Goal: Task Accomplishment & Management: Use online tool/utility

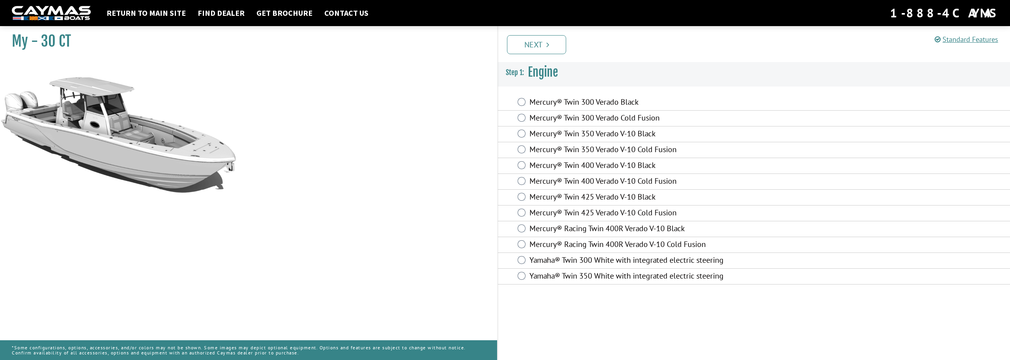
click at [641, 181] on label "Mercury® Twin 400 Verado V-10 Cold Fusion" at bounding box center [674, 181] width 289 height 11
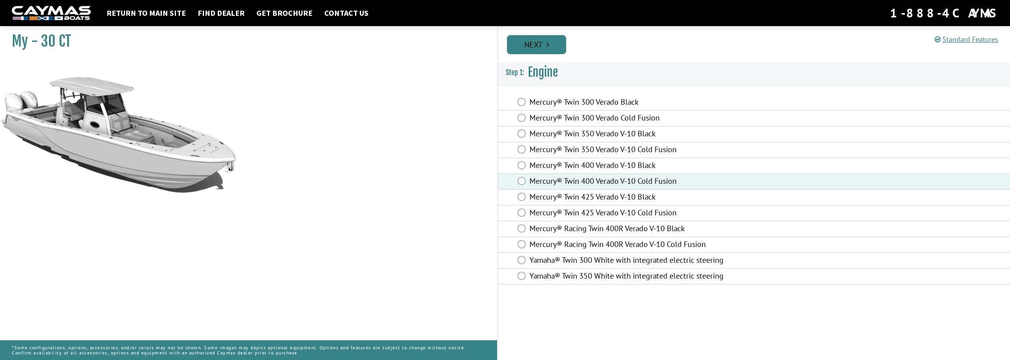
click at [549, 43] on icon "Pagination" at bounding box center [548, 45] width 3 height 8
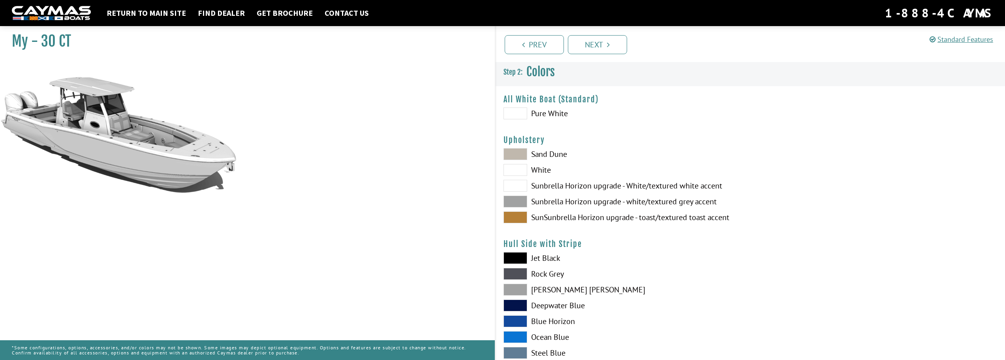
drag, startPoint x: 519, startPoint y: 112, endPoint x: 553, endPoint y: 82, distance: 45.9
click at [519, 112] on span at bounding box center [515, 113] width 24 height 12
click at [594, 45] on link "Next" at bounding box center [597, 44] width 59 height 19
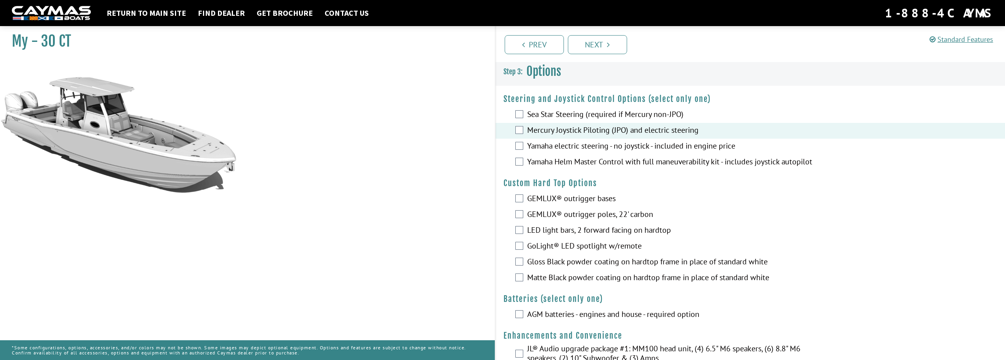
click at [519, 254] on div "GoLight® LED spotlight w/remote" at bounding box center [750, 246] width 510 height 16
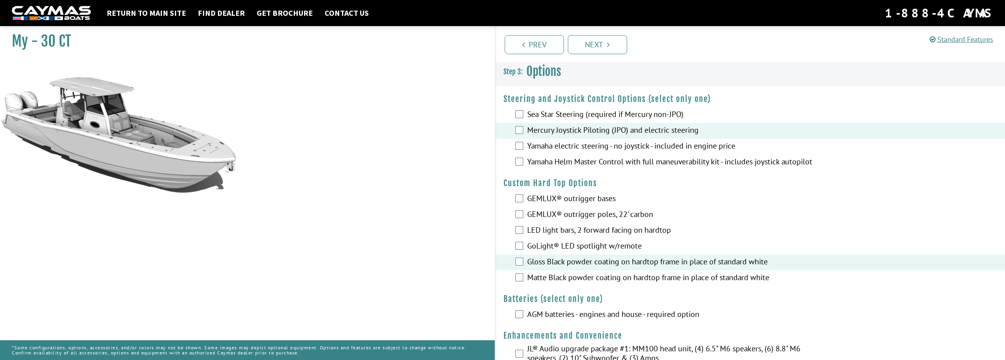
click at [521, 322] on div "AGM batteries - engines and house - required option" at bounding box center [750, 315] width 510 height 16
click at [523, 320] on div "AGM batteries - engines and house - required option" at bounding box center [750, 315] width 510 height 16
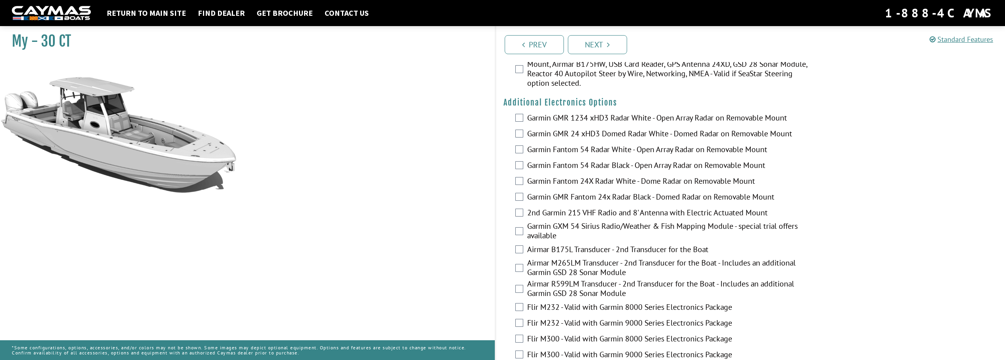
scroll to position [1141, 0]
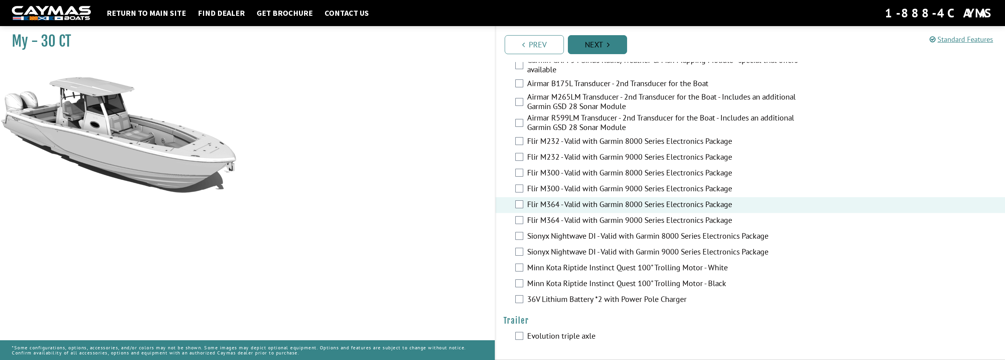
click at [586, 39] on link "Next" at bounding box center [597, 44] width 59 height 19
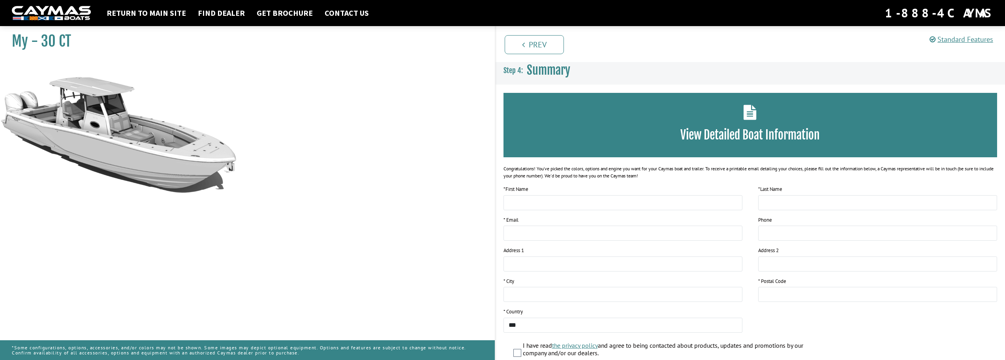
scroll to position [0, 0]
drag, startPoint x: 733, startPoint y: 122, endPoint x: 738, endPoint y: 122, distance: 4.4
click at [735, 122] on div "View Detailed Boat Information" at bounding box center [750, 126] width 494 height 64
click at [748, 119] on icon at bounding box center [749, 112] width 13 height 15
click at [749, 115] on icon at bounding box center [749, 112] width 13 height 15
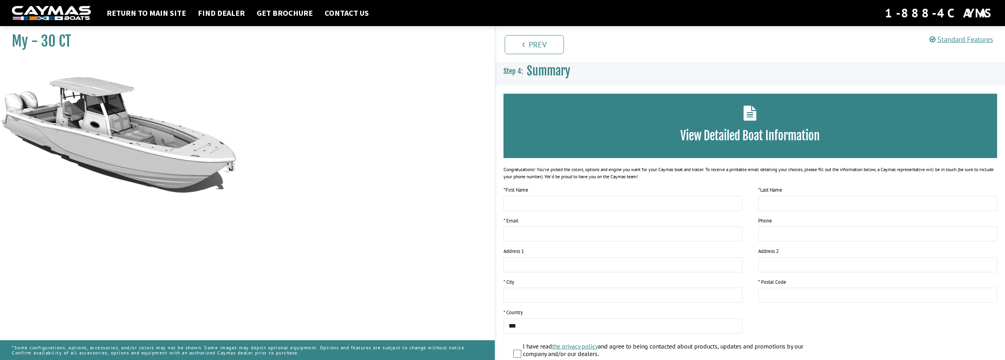
scroll to position [64, 0]
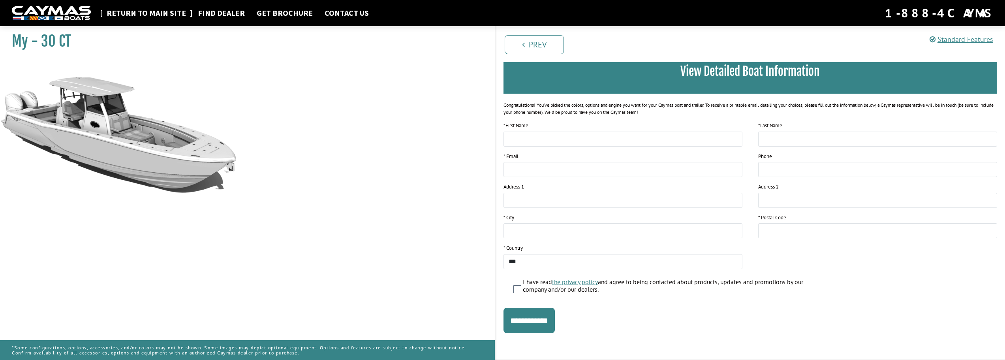
click at [165, 12] on link "Return to main site" at bounding box center [146, 13] width 87 height 10
